Goal: Task Accomplishment & Management: Use online tool/utility

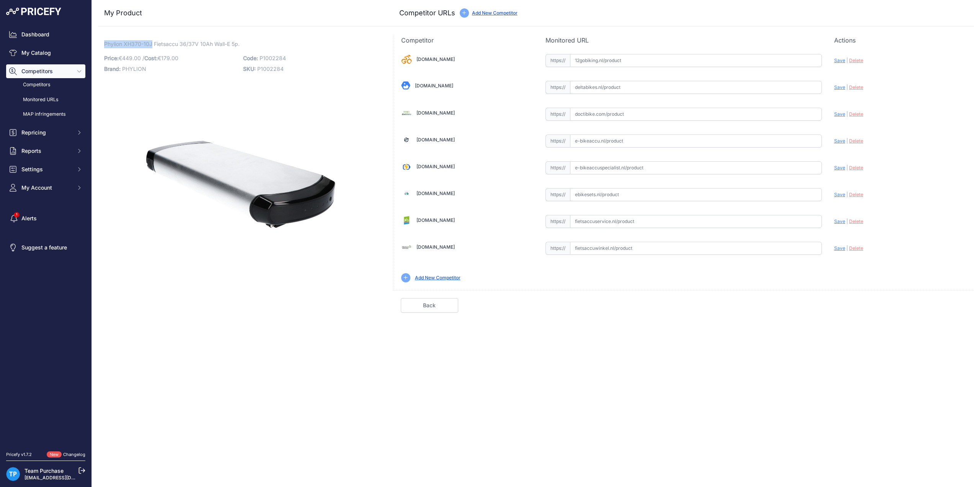
click at [625, 223] on input "text" at bounding box center [696, 221] width 252 height 13
paste input "https://fietsaccuservice.nl/shop/fietsaccus/1055-accu-phylion-xh370-10j-37v-10a…"
click at [839, 218] on span "Save" at bounding box center [839, 221] width 11 height 6
type input "https://fietsaccuservice.nl/shop/fietsaccus/1055-accu-phylion-xh370-10j-37v-10a…"
click at [614, 119] on input "text" at bounding box center [696, 114] width 252 height 13
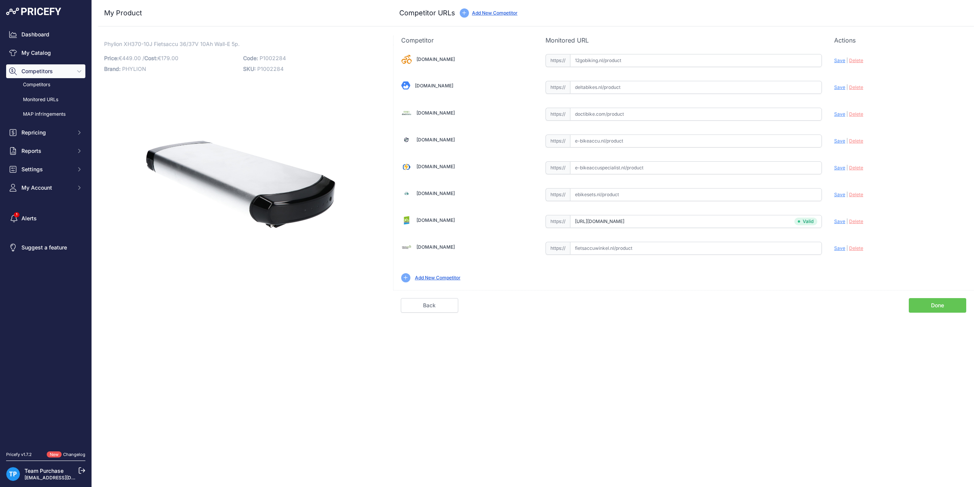
paste input "https://doctibike.com/en/phylion-battery/1689-battery-phylion-2012-2015-36v-10a…"
click at [837, 113] on span "Save" at bounding box center [839, 114] width 11 height 6
type input "https://doctibike.com/en/phylion-battery/1689-battery-phylion-2012-2015-36v-10a…"
click at [942, 306] on link "Done" at bounding box center [937, 305] width 57 height 15
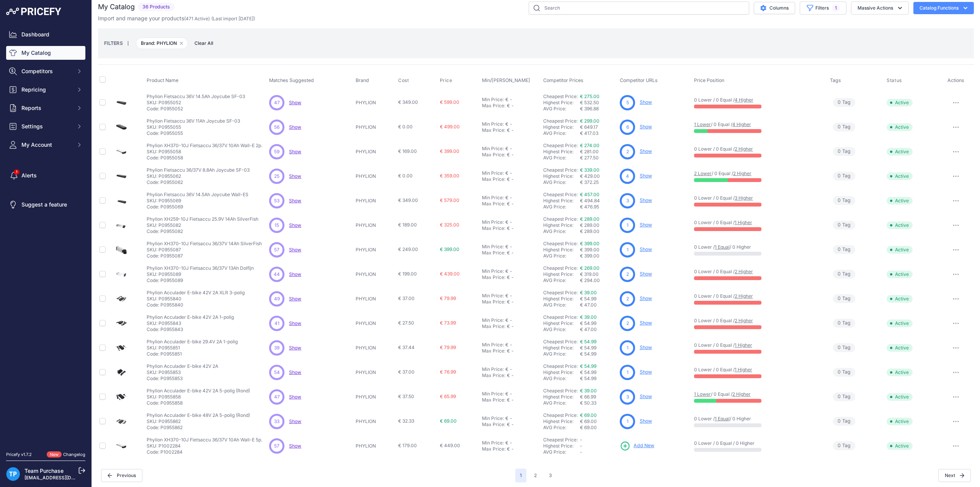
scroll to position [8, 0]
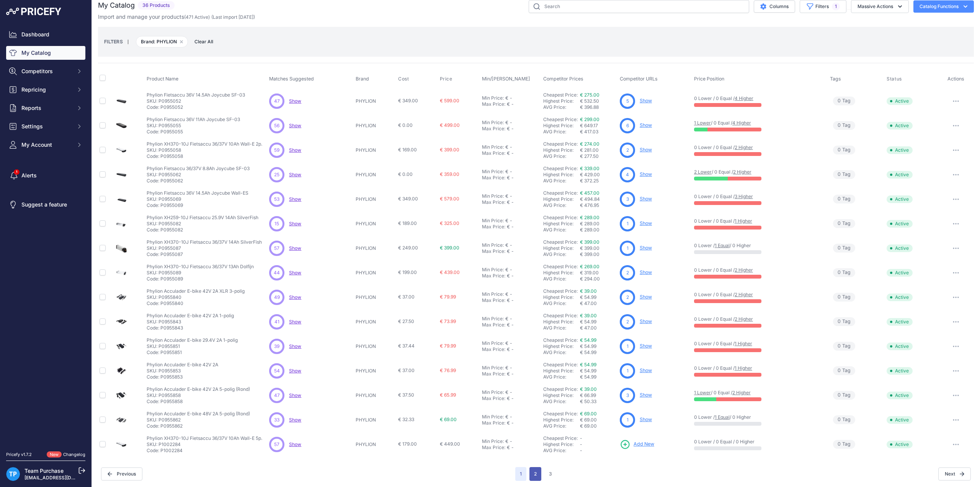
click at [530, 476] on button "2" at bounding box center [535, 474] width 12 height 14
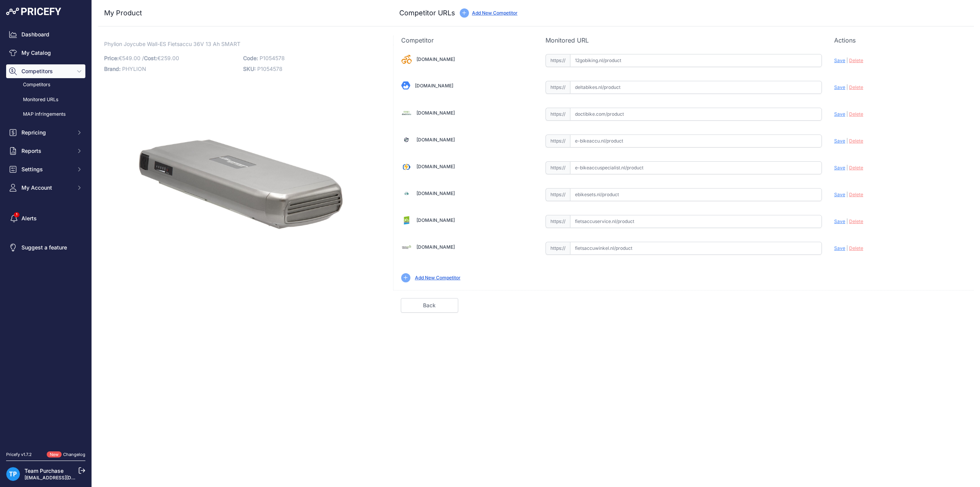
click at [595, 250] on input "text" at bounding box center [696, 248] width 252 height 13
paste input "https://www.fietsaccuwinkel.nl/phylion-joycube-wall-es-jceb360-14-36v-14ah-smar…"
click at [838, 245] on span "Save" at bounding box center [839, 248] width 11 height 6
type input "https://www.fietsaccuwinkel.nl/phylion-joycube-wall-es-jceb360-14-36v-14ah-smar…"
click at [639, 164] on input "text" at bounding box center [696, 167] width 252 height 13
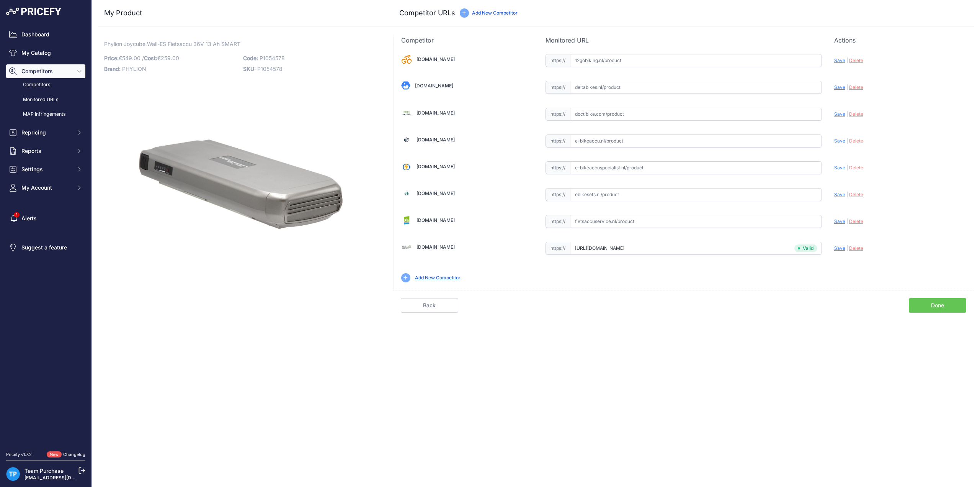
paste input "https://e-bikeaccuspecialist.nl/product/phylion-wall-es-36v-14ah-smart-bms/"
click at [838, 165] on span "Save" at bounding box center [839, 168] width 11 height 6
type input "https://e-bikeaccuspecialist.nl/product/phylion-wall-es-36v-14ah-smart-bms/?pri…"
click at [588, 110] on input "text" at bounding box center [696, 114] width 252 height 13
paste input "https://doctibike.com/en/phylion-battery/5005-batterie-joycube-wall-es-xh370-36…"
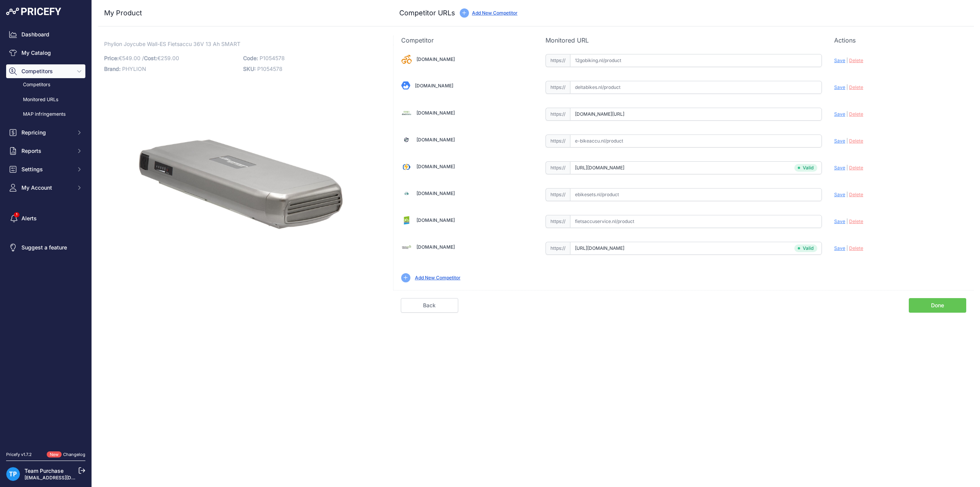
click at [841, 114] on span "Save" at bounding box center [839, 114] width 11 height 6
type input "https://doctibike.com/en/phylion-battery/5005-batterie-joycube-wall-es-xh370-36…"
click at [923, 307] on link "Done" at bounding box center [937, 305] width 57 height 15
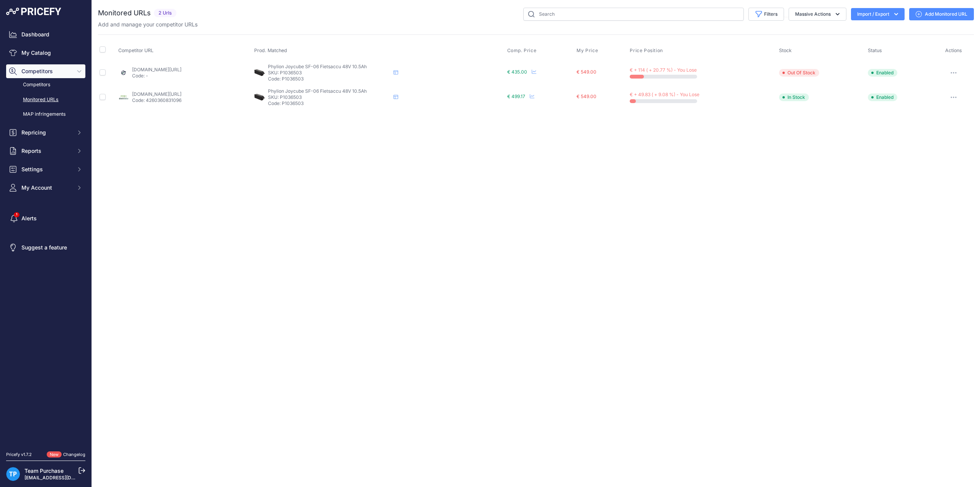
click at [301, 26] on div "Add and manage your competitor URLs" at bounding box center [536, 25] width 876 height 8
click at [425, 188] on div "Close You are not connected to the internet." at bounding box center [536, 243] width 888 height 487
click at [953, 18] on link "Add Monitored URL" at bounding box center [941, 14] width 65 height 12
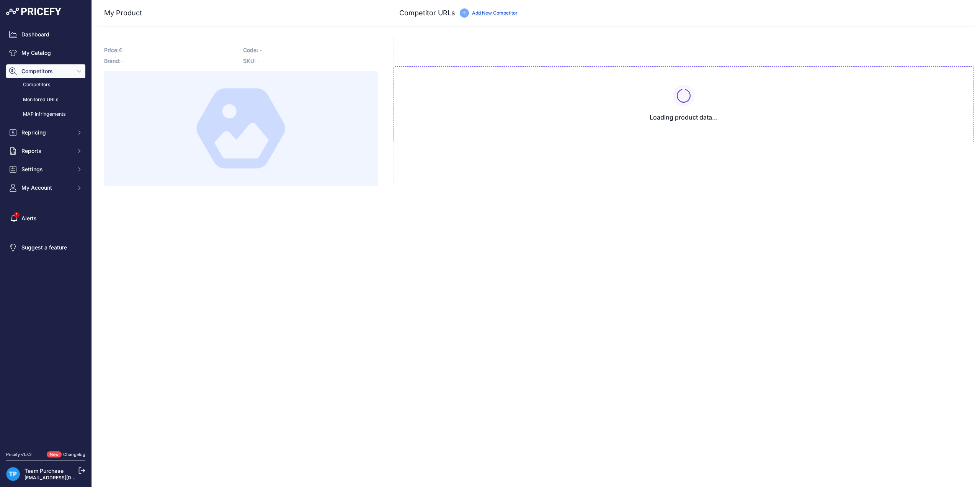
type input "doctibike.com/nl/joycube-fietsaccu/5181-joycube-sf-06-non-smart-fietsaccu-jceb4…"
type input "www.e-bikeaccu.nl/phylion-joycube-sf-06-fietsaccu-48v-10-5ah?prirule_jdsnikfkfj…"
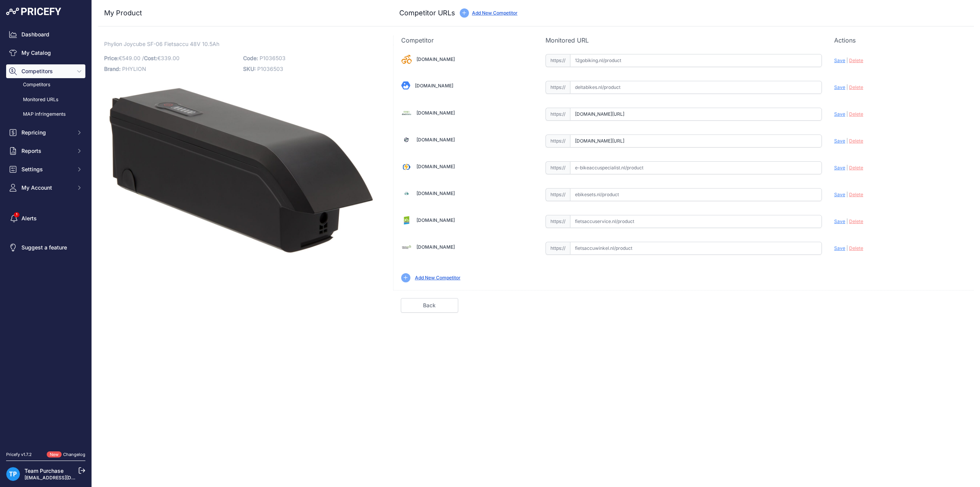
click at [629, 245] on input "text" at bounding box center [696, 248] width 252 height 13
paste input "https://www.fietsaccuwinkel.nl/phylion-fietsaccu-sf-06s-joycube-48v-11-6ah-jceb…"
click at [837, 247] on span "Save" at bounding box center [839, 248] width 11 height 6
type input "https://www.fietsaccuwinkel.nl/phylion-fietsaccu-sf-06s-joycube-48v-11-6ah-jceb…"
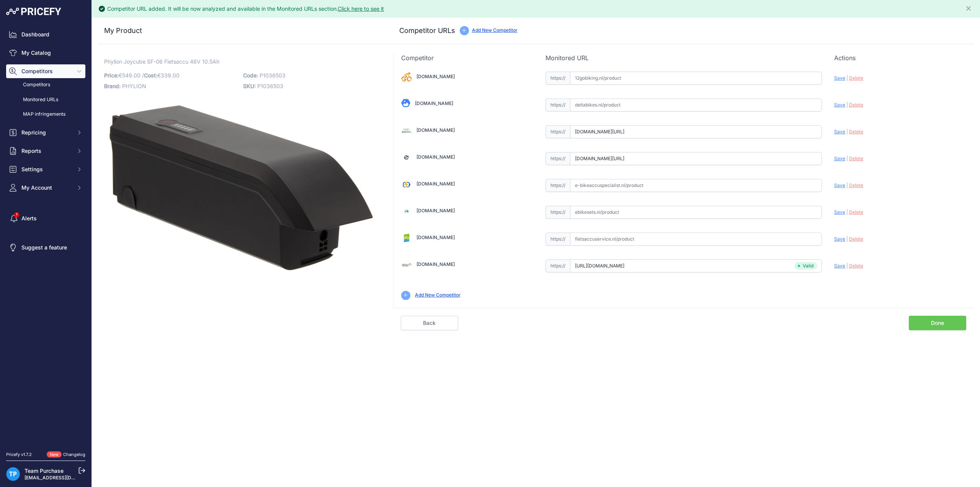
click at [637, 238] on input "text" at bounding box center [696, 238] width 252 height 13
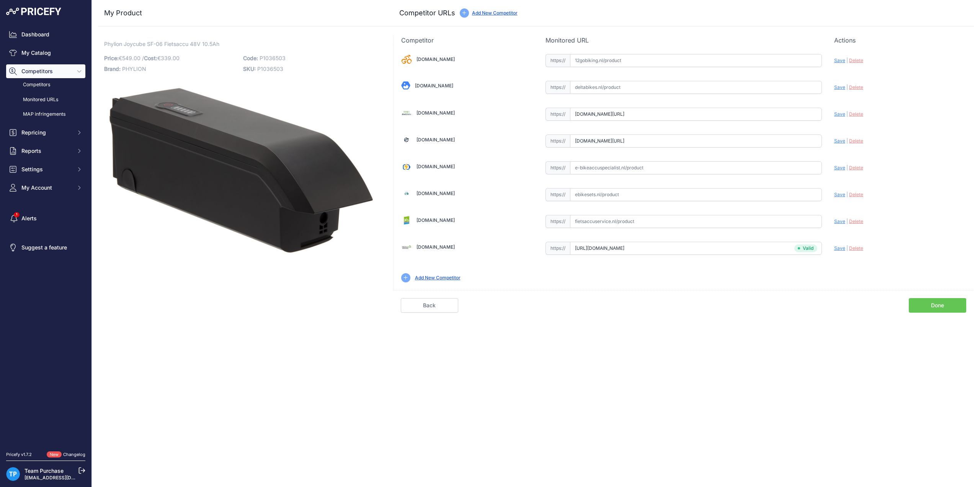
click at [927, 304] on link "Done" at bounding box center [937, 305] width 57 height 15
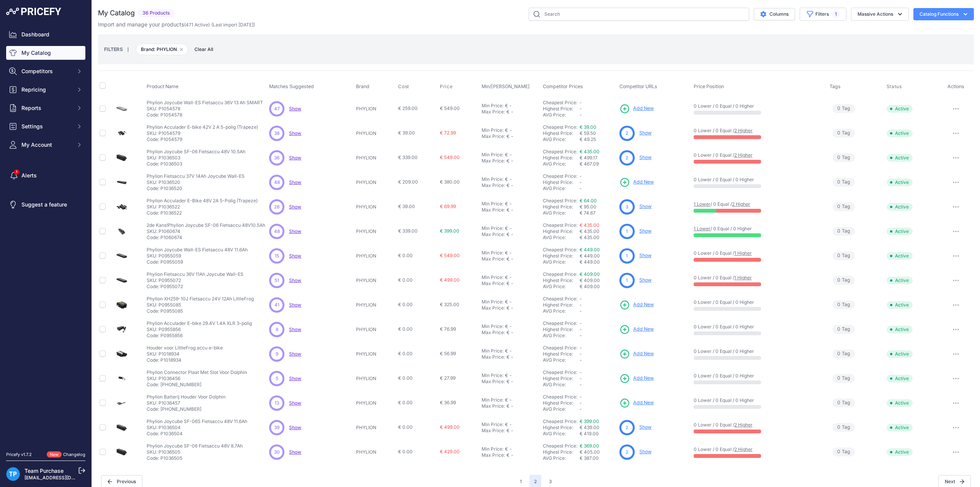
scroll to position [8, 0]
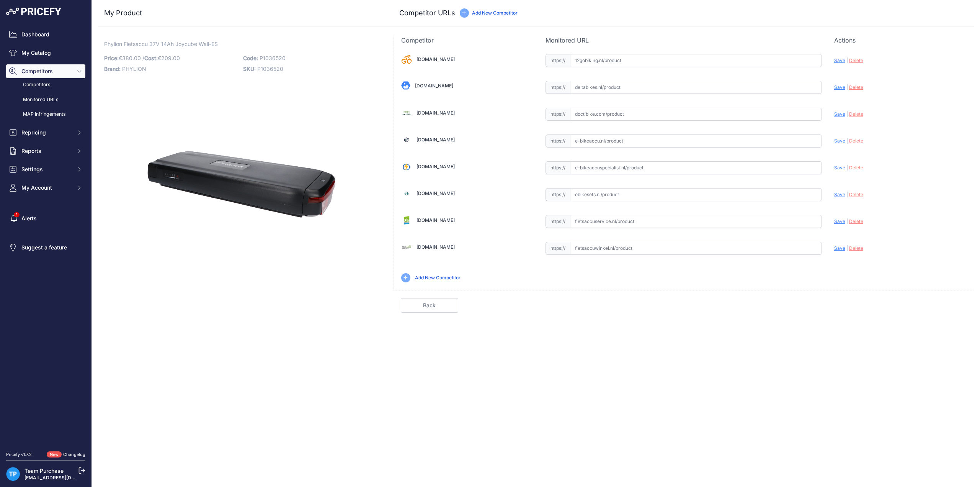
click at [613, 158] on div "[DOMAIN_NAME] Valid Invalid" at bounding box center [684, 167] width 580 height 245
click at [613, 168] on input "text" at bounding box center [696, 167] width 252 height 13
paste input "[URL][DOMAIN_NAME][PERSON_NAME]"
click at [842, 165] on span "Save" at bounding box center [839, 168] width 11 height 6
type input "[URL][DOMAIN_NAME][PERSON_NAME]"
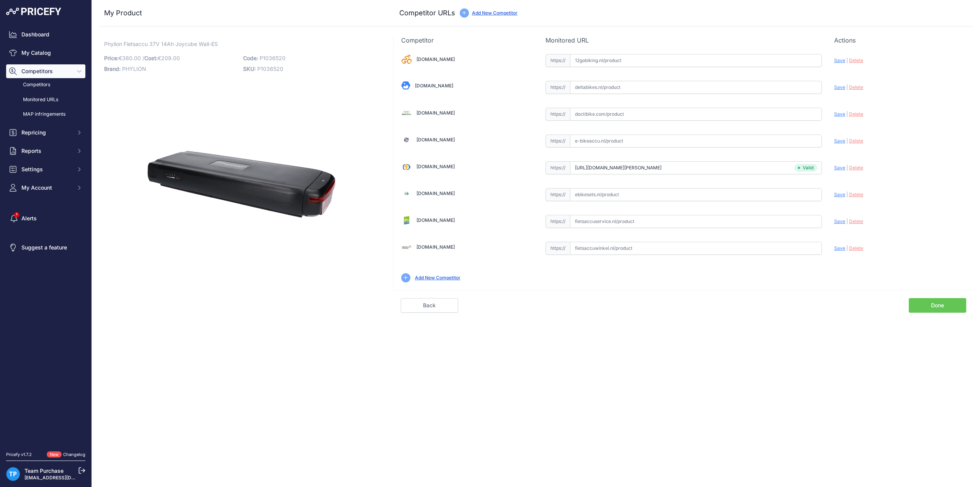
click at [740, 319] on div "Competitor URL added. It will be now analyzed and available in the Monitored UR…" at bounding box center [536, 243] width 888 height 487
